Goal: Communication & Community: Participate in discussion

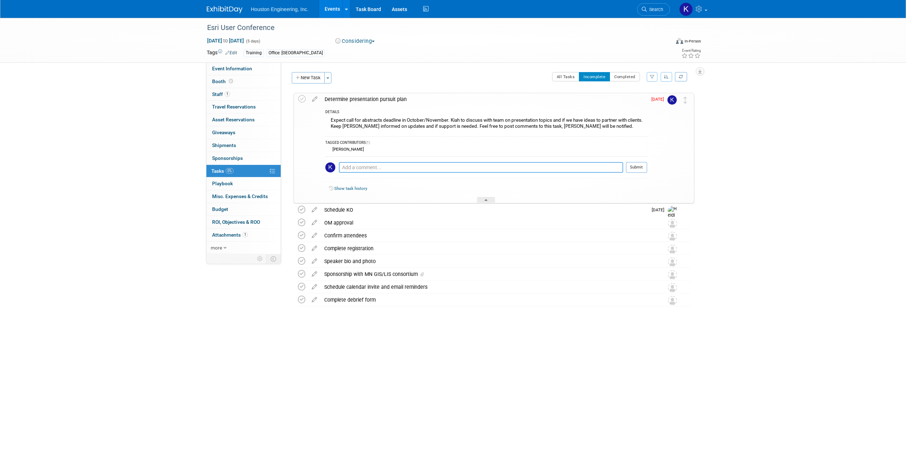
click at [367, 169] on textarea at bounding box center [481, 167] width 284 height 11
type textarea "Still talking with potential partners for this. Haven't seen call for abstracts…"
click at [644, 166] on button "Submit" at bounding box center [636, 167] width 21 height 11
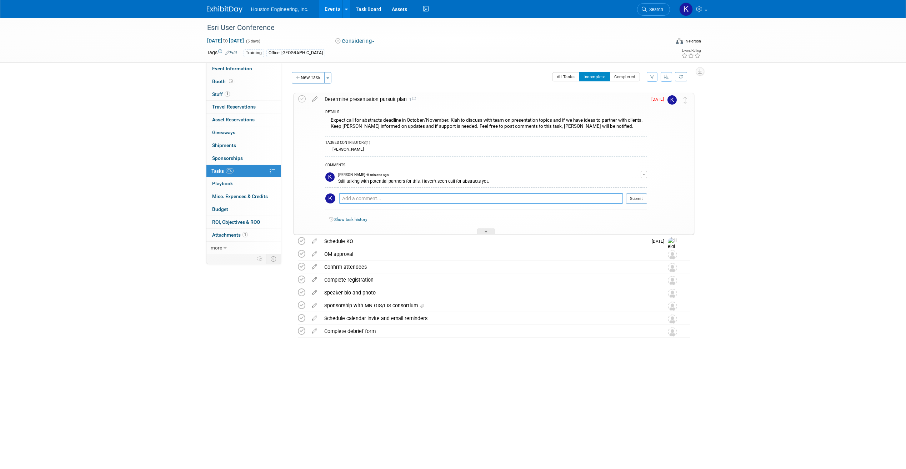
click at [367, 200] on textarea at bounding box center [481, 198] width 284 height 11
type textarea "Just saw the call for abstracts that is due [DATE]. Reaching out to see we have…"
click at [636, 200] on button "Submit" at bounding box center [636, 198] width 21 height 11
